Goal: Information Seeking & Learning: Learn about a topic

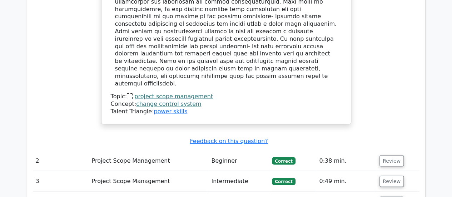
scroll to position [841, 0]
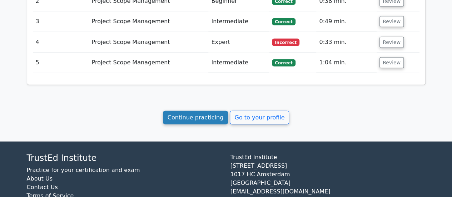
click at [193, 111] on link "Continue practicing" at bounding box center [195, 118] width 65 height 14
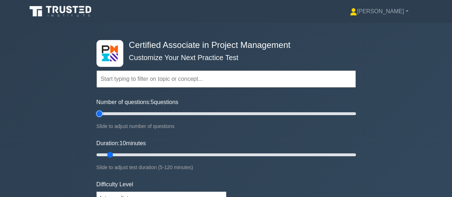
drag, startPoint x: 105, startPoint y: 113, endPoint x: 92, endPoint y: 115, distance: 13.1
type input "5"
click at [97, 115] on input "Number of questions: 5 questions" at bounding box center [227, 113] width 260 height 9
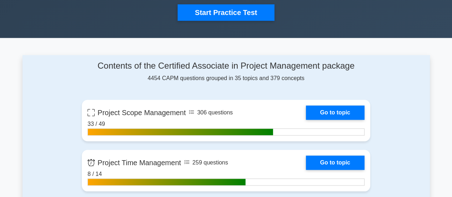
scroll to position [250, 0]
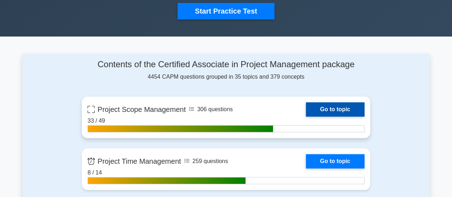
click at [306, 105] on link "Go to topic" at bounding box center [335, 109] width 59 height 14
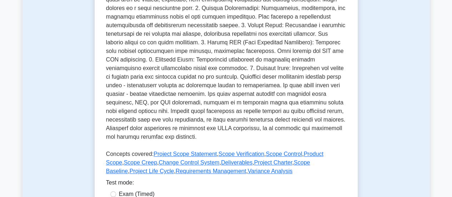
scroll to position [322, 0]
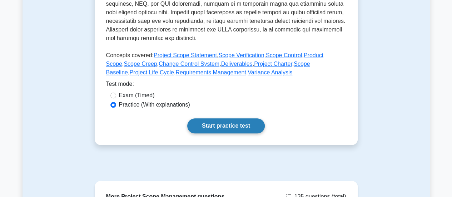
click at [187, 118] on link "Start practice test" at bounding box center [226, 125] width 78 height 15
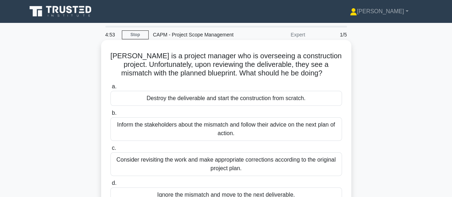
drag, startPoint x: 303, startPoint y: 167, endPoint x: 104, endPoint y: 50, distance: 230.7
click at [104, 50] on div "John is a project manager who is overseeing a construction project. Unfortunate…" at bounding box center [226, 132] width 250 height 184
copy div "John is a project manager who is overseeing a construction project. Unfortunate…"
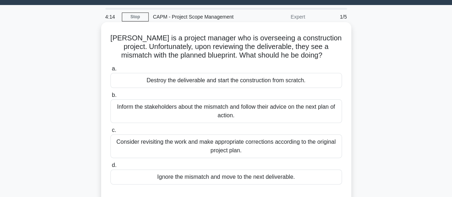
scroll to position [28, 0]
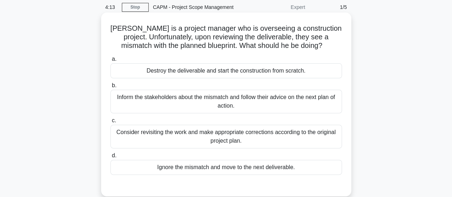
click at [231, 132] on div "Consider revisiting the work and make appropriate corrections according to the …" at bounding box center [227, 137] width 232 height 24
click at [111, 123] on input "c. Consider revisiting the work and make appropriate corrections according to t…" at bounding box center [111, 120] width 0 height 5
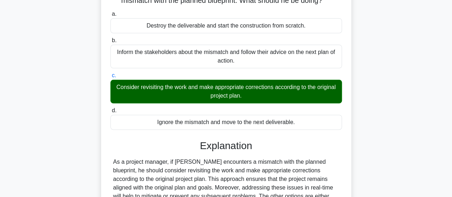
scroll to position [171, 0]
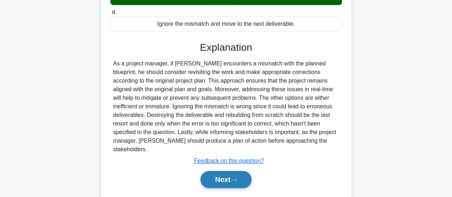
click at [235, 178] on icon at bounding box center [234, 180] width 6 height 4
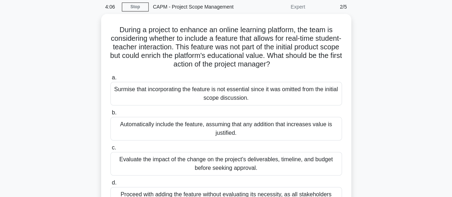
scroll to position [0, 0]
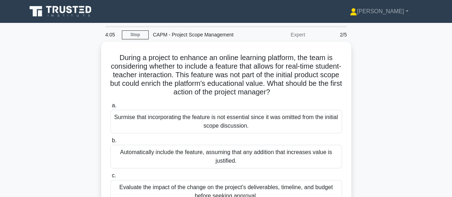
drag, startPoint x: 283, startPoint y: 162, endPoint x: 99, endPoint y: 48, distance: 216.4
click at [99, 48] on div "During a project to enhance an online learning platform, the team is considerin…" at bounding box center [227, 155] width 408 height 227
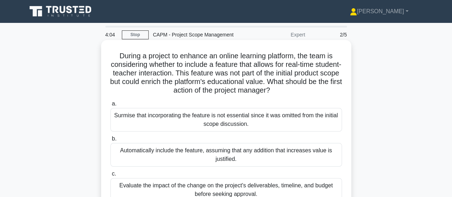
copy div "During a project to enhance an online learning platform, the team is considerin…"
click at [183, 184] on div "Evaluate the impact of the change on the project's deliverables, timeline, and …" at bounding box center [227, 190] width 232 height 24
click at [111, 176] on input "c. Evaluate the impact of the change on the project's deliverables, timeline, a…" at bounding box center [111, 174] width 0 height 5
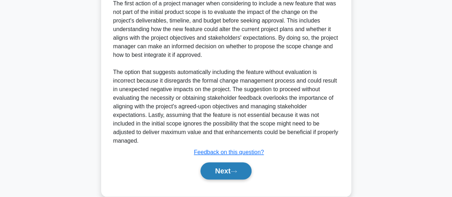
click at [218, 167] on button "Next" at bounding box center [226, 170] width 51 height 17
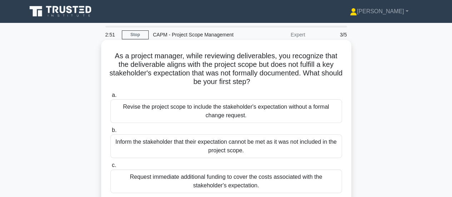
drag, startPoint x: 339, startPoint y: 164, endPoint x: 107, endPoint y: 50, distance: 259.1
click at [107, 50] on div "As a project manager, while reviewing deliverables, you recognize that the deli…" at bounding box center [226, 140] width 245 height 195
copy div "As a project manager, while reviewing deliverables, you recognize that the deli…"
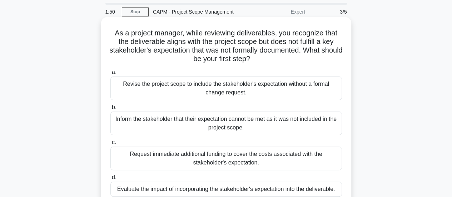
scroll to position [45, 0]
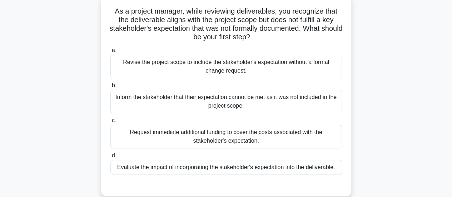
click at [196, 166] on div "Evaluate the impact of incorporating the stakeholder's expectation into the del…" at bounding box center [227, 167] width 232 height 15
click at [111, 158] on input "d. Evaluate the impact of incorporating the stakeholder's expectation into the …" at bounding box center [111, 155] width 0 height 5
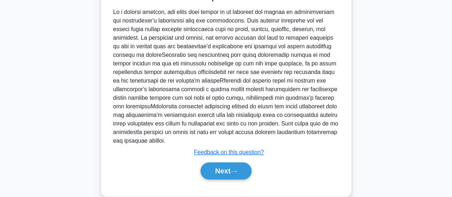
scroll to position [248, 0]
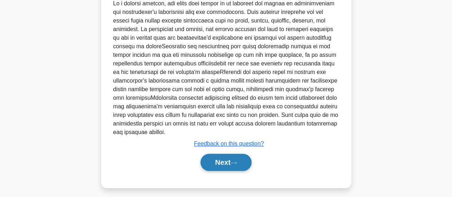
click at [232, 165] on button "Next" at bounding box center [226, 162] width 51 height 17
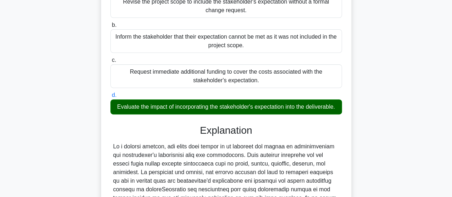
scroll to position [0, 0]
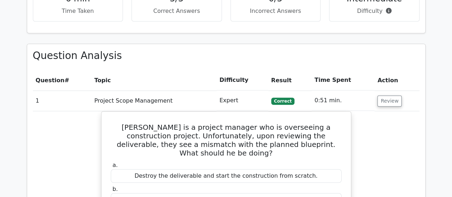
scroll to position [286, 0]
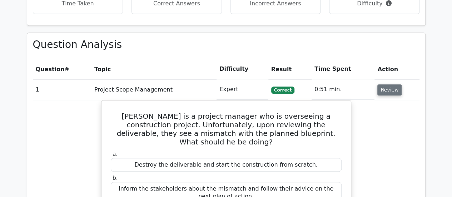
click at [382, 84] on button "Review" at bounding box center [390, 89] width 24 height 11
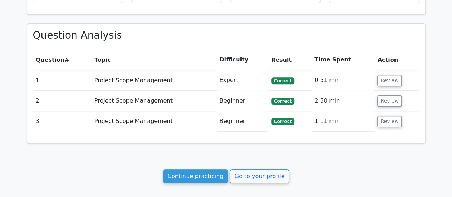
scroll to position [338, 0]
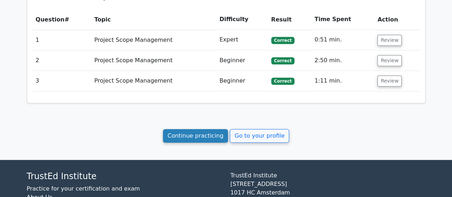
click at [200, 129] on link "Continue practicing" at bounding box center [195, 136] width 65 height 14
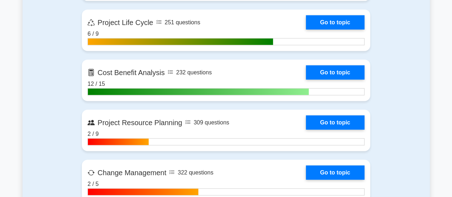
scroll to position [770, 0]
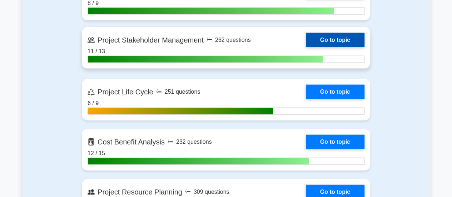
click at [306, 47] on link "Go to topic" at bounding box center [335, 40] width 59 height 14
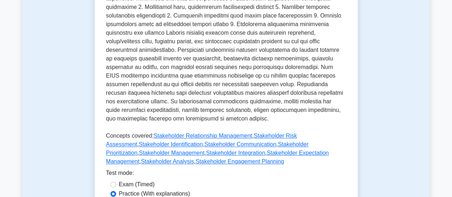
scroll to position [393, 0]
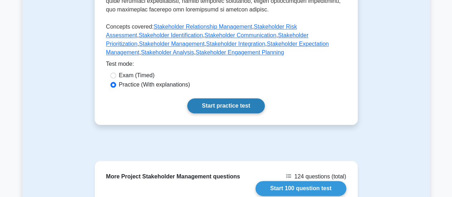
click at [187, 98] on link "Start practice test" at bounding box center [226, 105] width 78 height 15
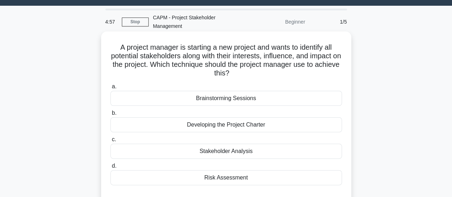
scroll to position [26, 0]
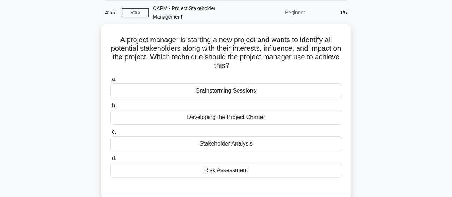
drag, startPoint x: 249, startPoint y: 161, endPoint x: 92, endPoint y: 33, distance: 202.8
click at [92, 33] on div "A project manager is starting a new project and wants to identify all potential…" at bounding box center [227, 116] width 408 height 184
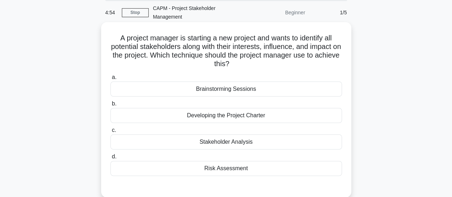
copy div "A project manager is starting a new project and wants to identify all potential…"
click at [220, 138] on div "Stakeholder Analysis" at bounding box center [227, 141] width 232 height 15
click at [111, 133] on input "c. Stakeholder Analysis" at bounding box center [111, 130] width 0 height 5
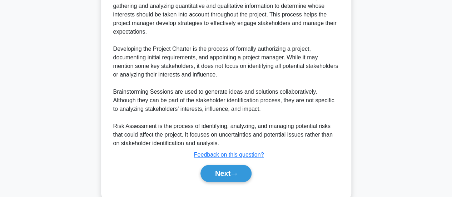
scroll to position [247, 0]
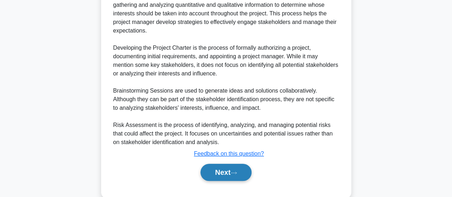
click at [229, 165] on button "Next" at bounding box center [226, 172] width 51 height 17
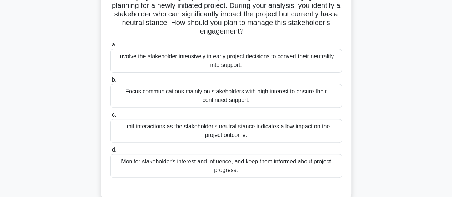
scroll to position [0, 0]
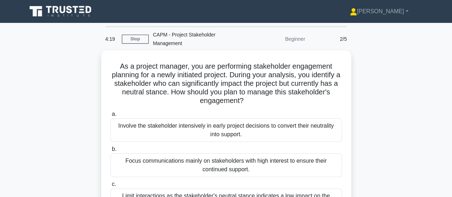
drag, startPoint x: 262, startPoint y: 167, endPoint x: 99, endPoint y: 59, distance: 195.1
click at [99, 59] on div "As a project manager, you are performing stakeholder engagement planning for a …" at bounding box center [227, 163] width 408 height 227
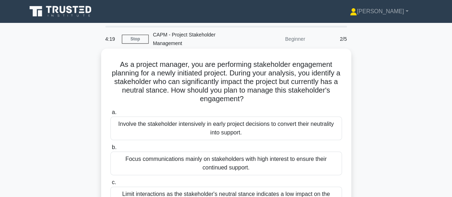
copy div "As a project manager, you are performing stakeholder engagement planning for a …"
click at [201, 123] on div "Involve the stakeholder intensively in early project decisions to convert their…" at bounding box center [227, 129] width 232 height 24
click at [111, 115] on input "a. Involve the stakeholder intensively in early project decisions to convert th…" at bounding box center [111, 112] width 0 height 5
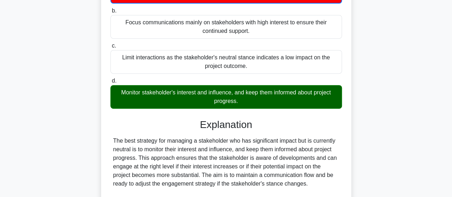
scroll to position [250, 0]
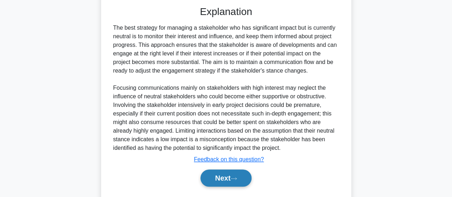
click at [225, 172] on button "Next" at bounding box center [226, 178] width 51 height 17
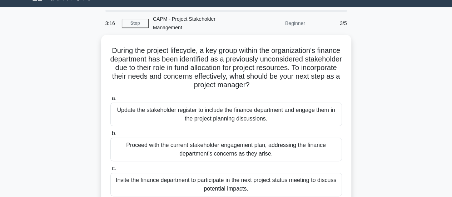
scroll to position [0, 0]
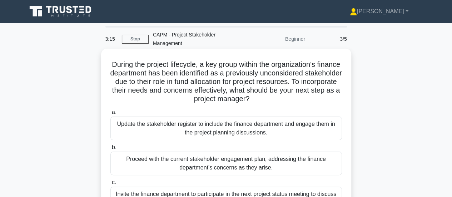
drag, startPoint x: 268, startPoint y: 165, endPoint x: 117, endPoint y: 54, distance: 187.9
click at [117, 54] on div "During the project lifecycle, a key group within the organization's finance dep…" at bounding box center [226, 158] width 245 height 212
copy div "During the project lifecycle, a key group within the organization's finance dep…"
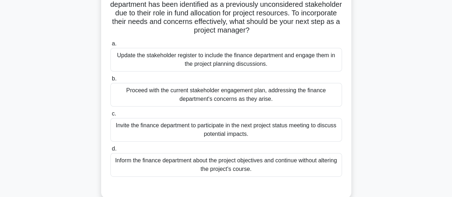
scroll to position [69, 0]
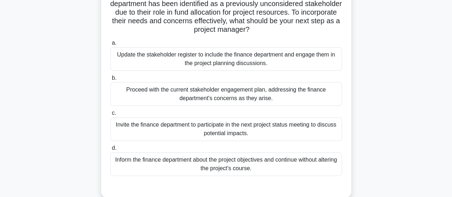
click at [212, 126] on div "Invite the finance department to participate in the next project status meeting…" at bounding box center [227, 129] width 232 height 24
click at [111, 116] on input "c. Invite the finance department to participate in the next project status meet…" at bounding box center [111, 113] width 0 height 5
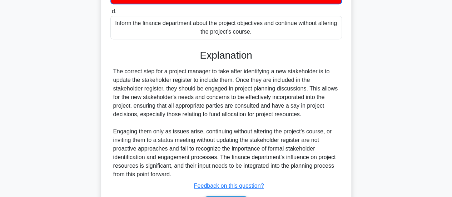
scroll to position [238, 0]
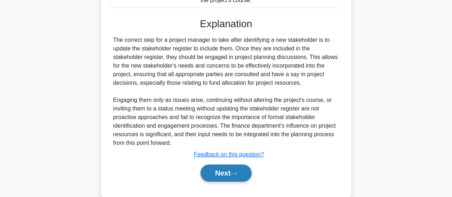
click at [225, 166] on button "Next" at bounding box center [226, 173] width 51 height 17
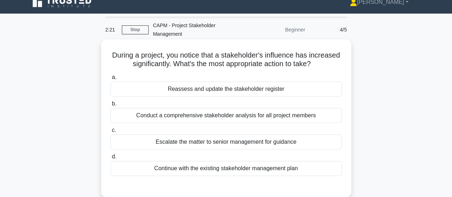
drag, startPoint x: 317, startPoint y: 163, endPoint x: 101, endPoint y: 41, distance: 248.0
click at [101, 41] on div "During a project, you notice that a stakeholder's influence has increased signi…" at bounding box center [226, 118] width 250 height 158
copy div "During a project, you notice that a stakeholder's influence has increased signi…"
click at [189, 109] on div "Conduct a comprehensive stakeholder analysis for all project members" at bounding box center [227, 115] width 232 height 15
click at [111, 106] on input "b. Conduct a comprehensive stakeholder analysis for all project members" at bounding box center [111, 104] width 0 height 5
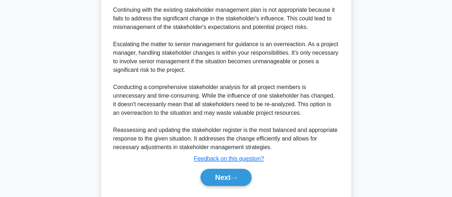
scroll to position [298, 0]
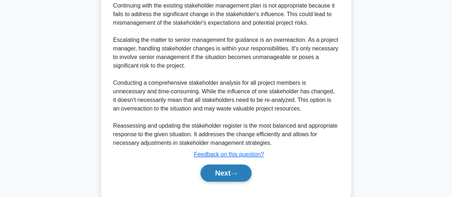
click at [209, 168] on button "Next" at bounding box center [226, 173] width 51 height 17
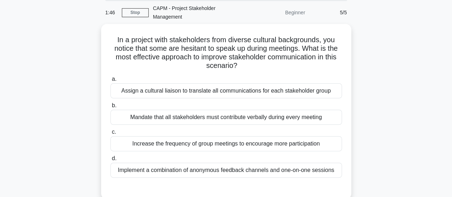
drag, startPoint x: 341, startPoint y: 167, endPoint x: 21, endPoint y: 9, distance: 356.9
click at [21, 9] on main "1:46 Stop CAPM - Project Stakeholder Management Beginner 5/5 In a project with …" at bounding box center [226, 177] width 452 height 363
copy div "1:47 Stop CAPM - Project Stakeholder Management Beginner 5/5 In a project with …"
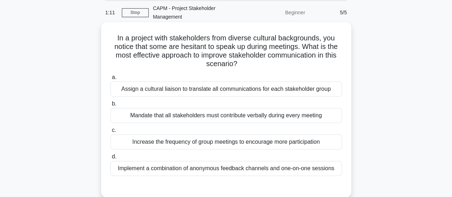
click at [227, 84] on div "Assign a cultural liaison to translate all communications for each stakeholder …" at bounding box center [227, 89] width 232 height 15
click at [111, 80] on input "a. Assign a cultural liaison to translate all communications for each stakehold…" at bounding box center [111, 77] width 0 height 5
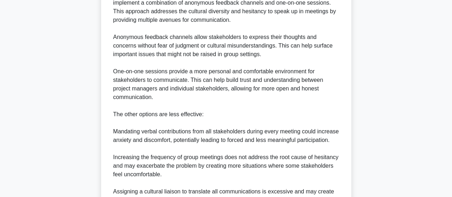
scroll to position [315, 0]
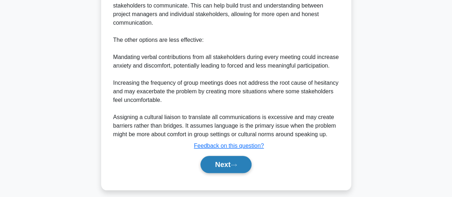
click at [221, 169] on button "Next" at bounding box center [226, 164] width 51 height 17
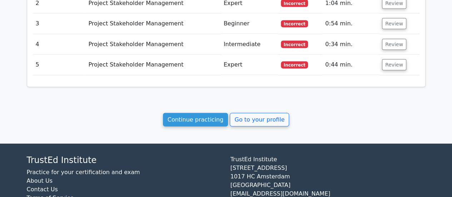
scroll to position [803, 0]
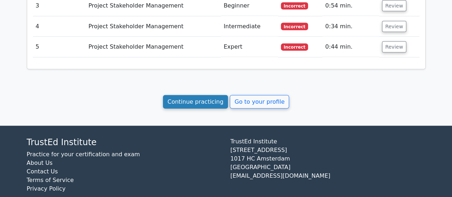
click at [188, 95] on link "Continue practicing" at bounding box center [195, 102] width 65 height 14
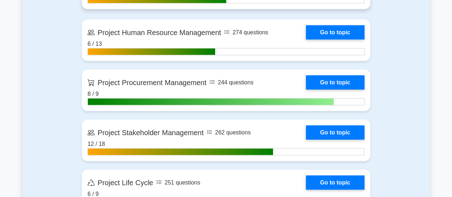
scroll to position [715, 0]
